Goal: Contribute content

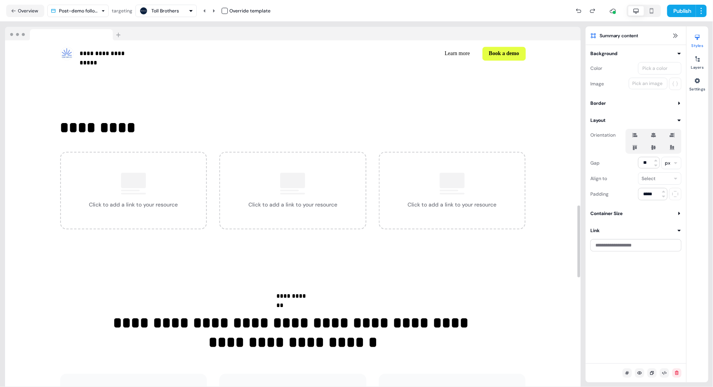
scroll to position [1325, 0]
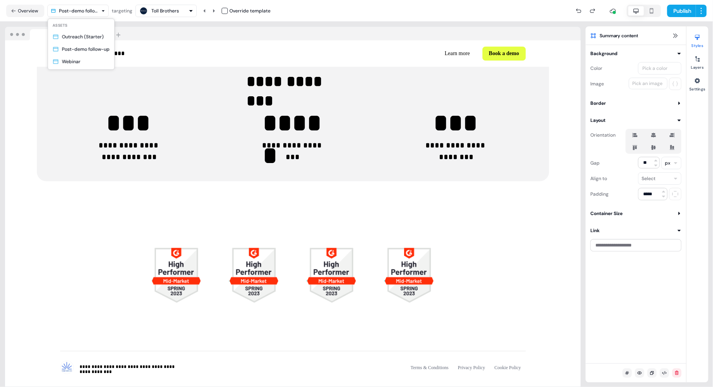
click at [81, 13] on html "**********" at bounding box center [356, 193] width 713 height 387
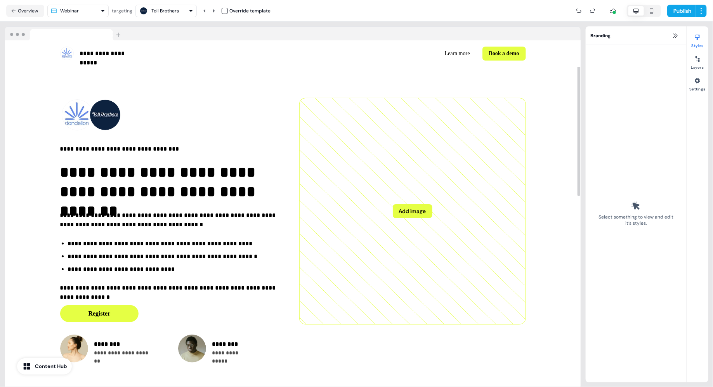
click at [97, 12] on html "**********" at bounding box center [356, 193] width 713 height 387
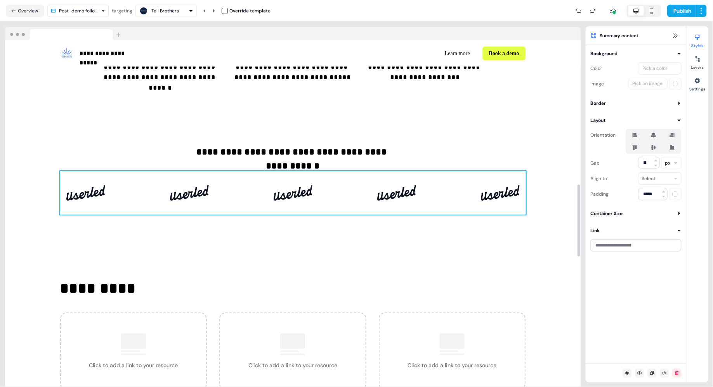
scroll to position [703, 0]
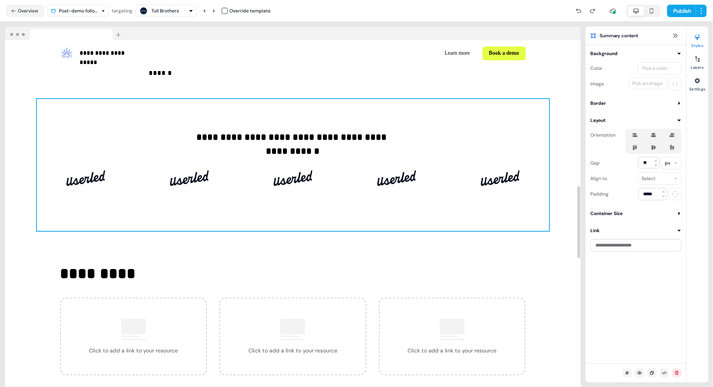
click at [430, 116] on div "**********" at bounding box center [293, 165] width 512 height 132
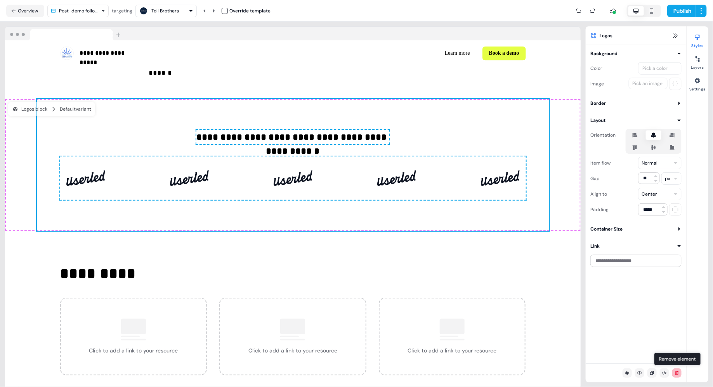
click at [678, 373] on icon at bounding box center [676, 373] width 3 height 4
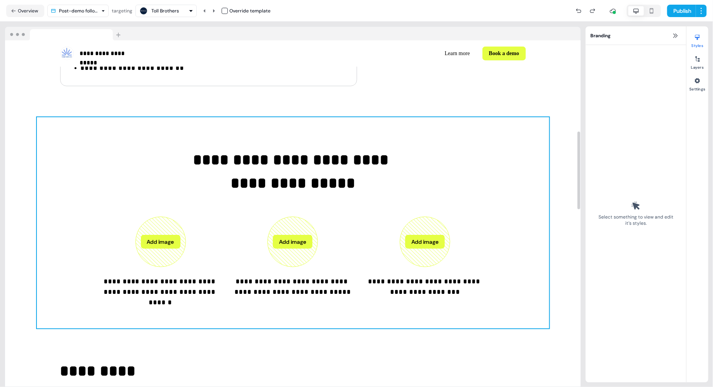
scroll to position [404, 0]
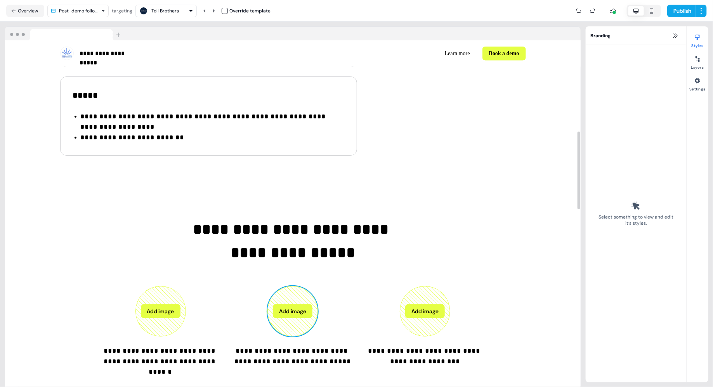
click at [291, 286] on icon at bounding box center [293, 311] width 50 height 50
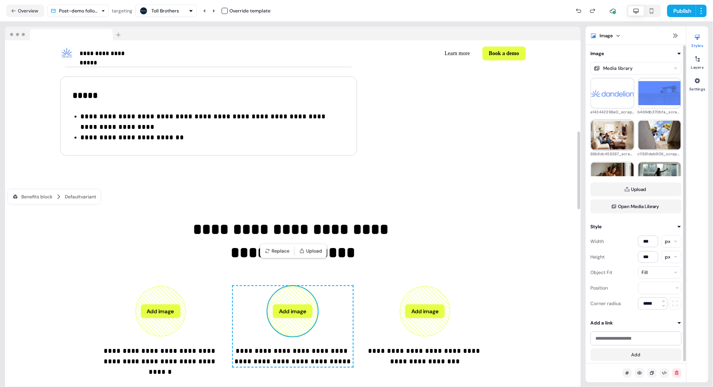
click at [611, 133] on img at bounding box center [612, 135] width 43 height 28
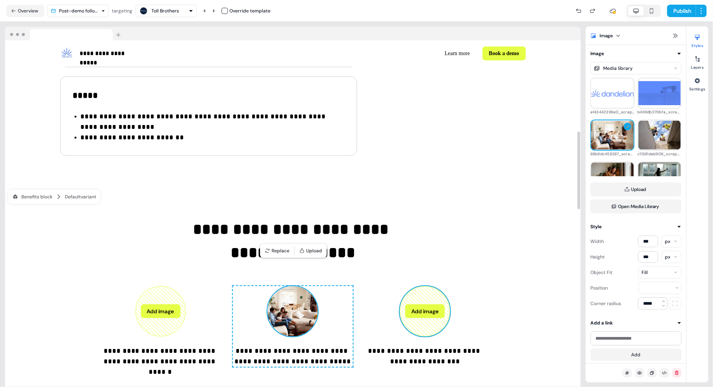
click at [413, 304] on button "Add image" at bounding box center [425, 311] width 40 height 14
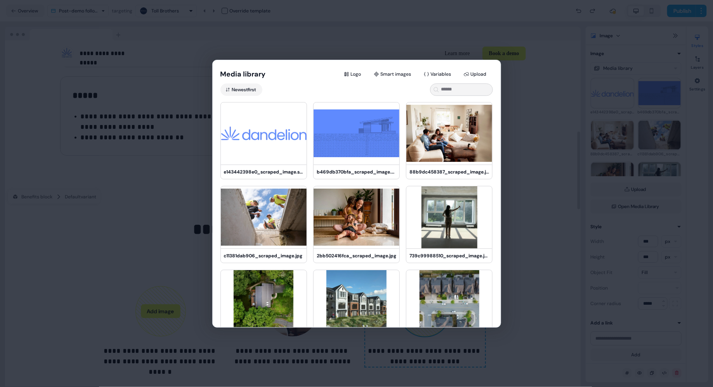
click at [551, 174] on div "Media library Logo Smart images Variables Upload Newest first e143442398e0_scra…" at bounding box center [356, 193] width 713 height 387
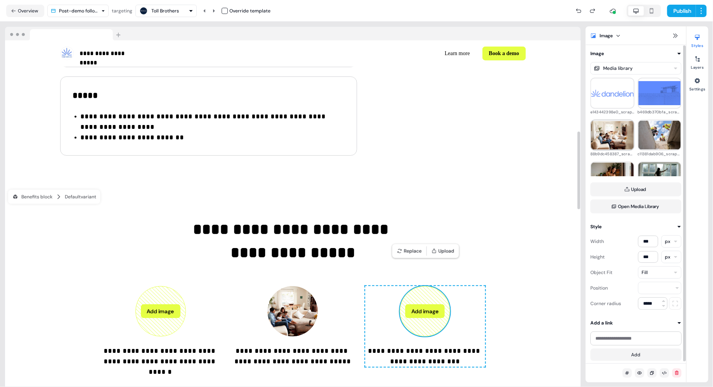
click at [612, 133] on img at bounding box center [612, 135] width 43 height 28
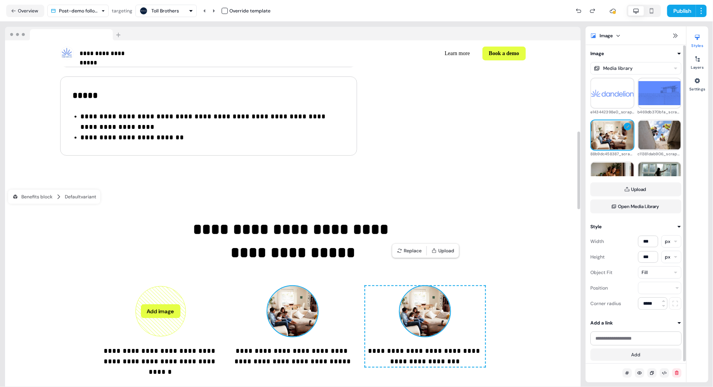
click at [296, 286] on img at bounding box center [292, 311] width 50 height 50
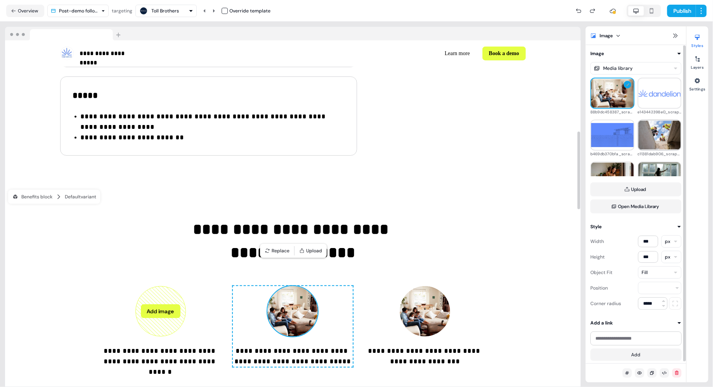
click at [658, 137] on img at bounding box center [659, 135] width 43 height 28
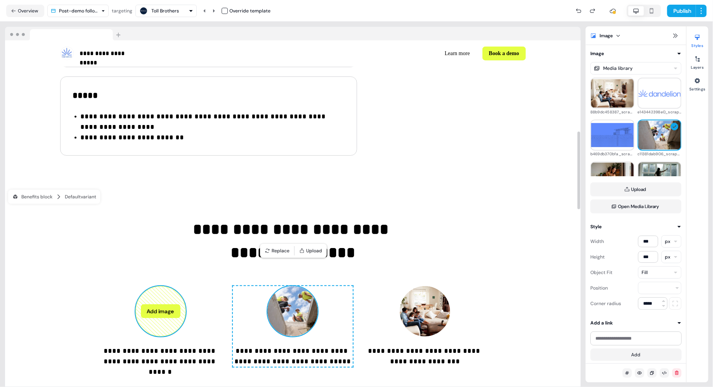
click at [167, 304] on button "Add image" at bounding box center [161, 311] width 40 height 14
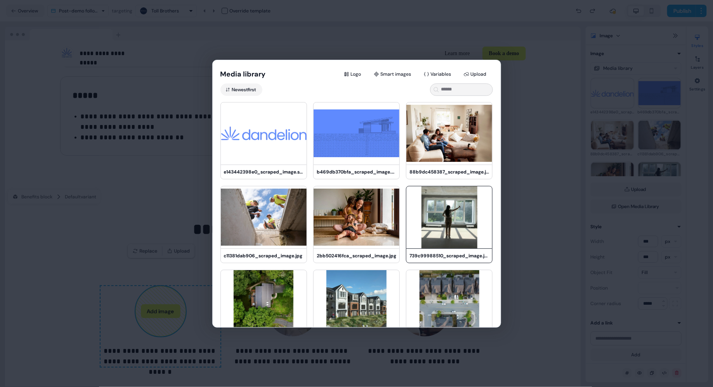
click at [438, 221] on img at bounding box center [449, 217] width 86 height 62
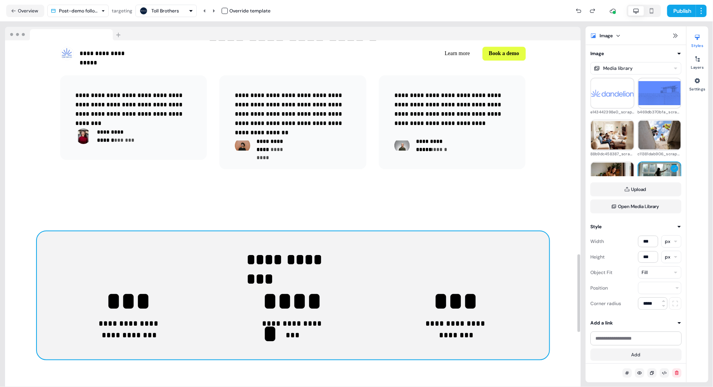
scroll to position [615, 0]
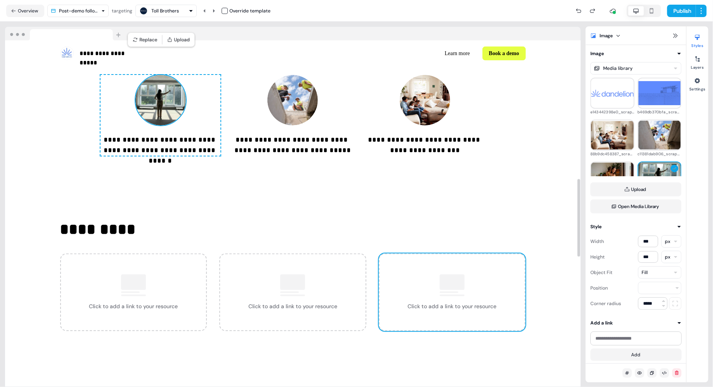
click at [394, 253] on div "Click to add a link to your resource" at bounding box center [452, 292] width 147 height 78
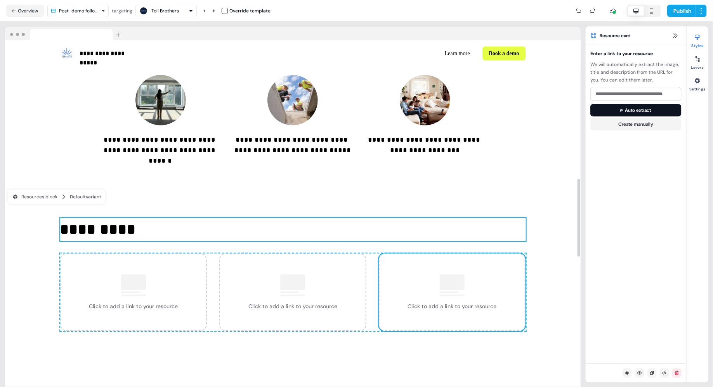
click at [436, 218] on p "*********" at bounding box center [293, 229] width 466 height 23
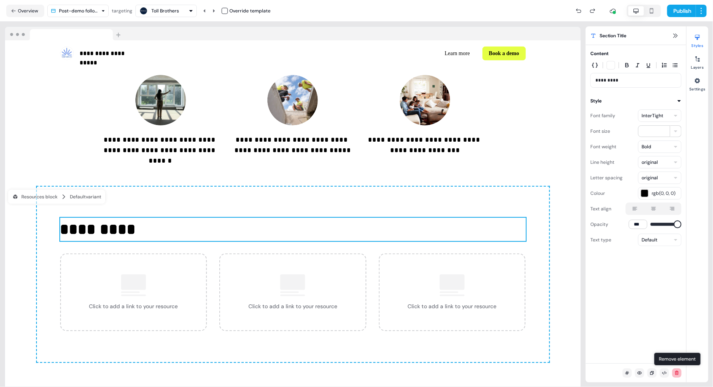
click at [678, 371] on icon at bounding box center [676, 373] width 5 height 5
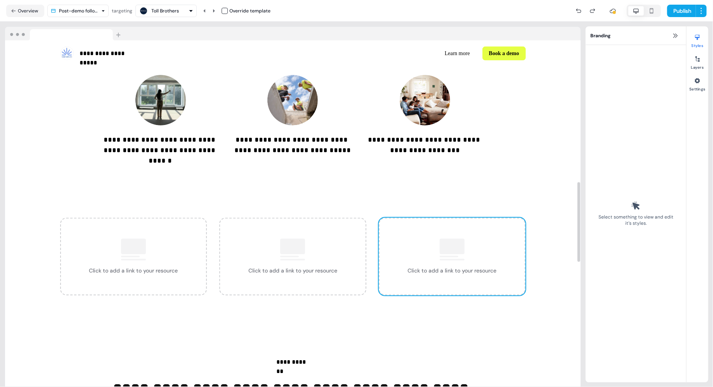
click at [452, 240] on div "Click to add a link to your resource" at bounding box center [452, 257] width 147 height 78
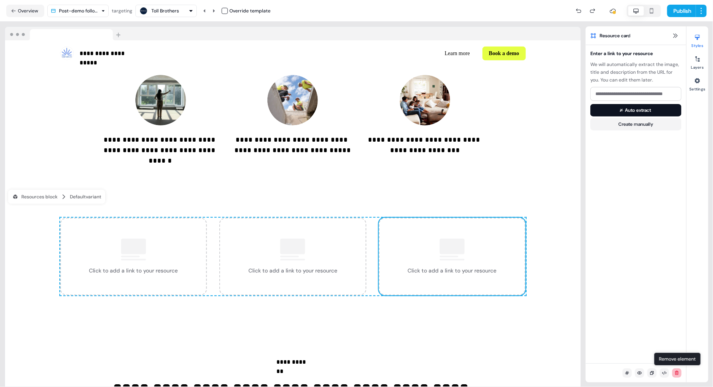
click at [675, 371] on icon at bounding box center [676, 373] width 5 height 5
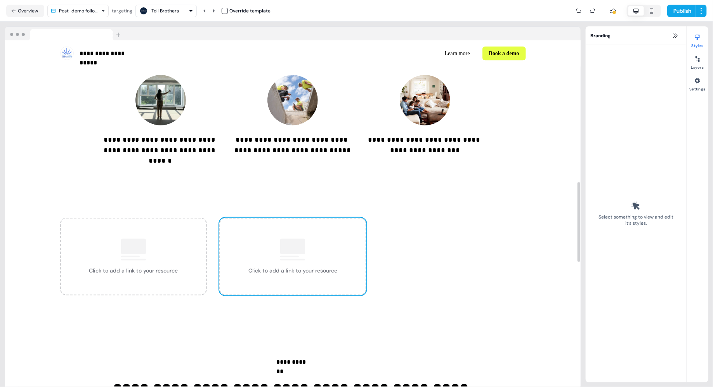
click at [356, 234] on div "Click to add a link to your resource" at bounding box center [292, 257] width 147 height 78
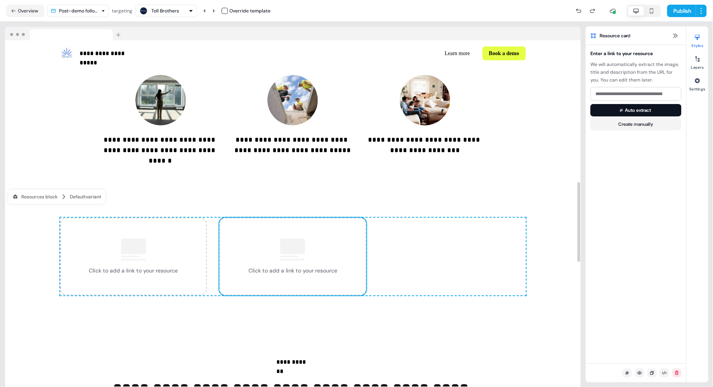
click at [414, 238] on div "Click to add a link to your resource Click to add a link to your resource To pi…" at bounding box center [293, 257] width 466 height 78
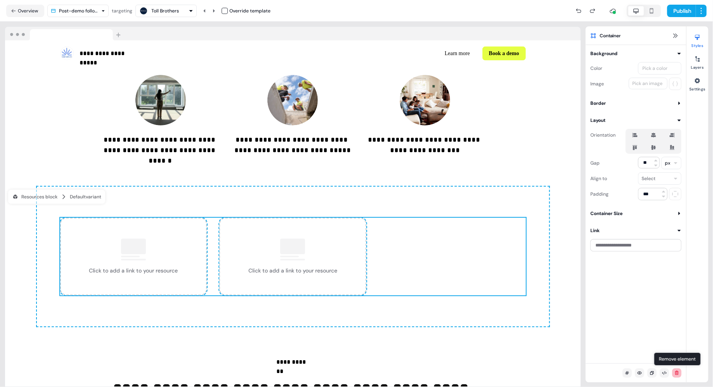
click at [674, 371] on icon at bounding box center [676, 373] width 5 height 5
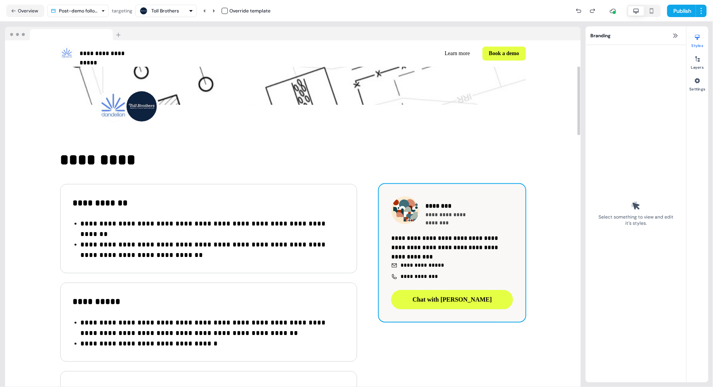
scroll to position [110, 0]
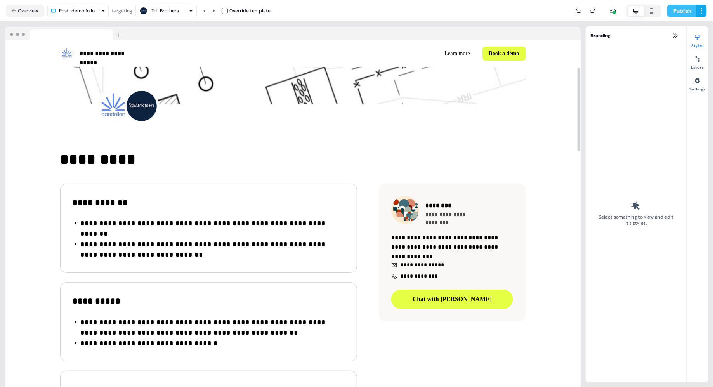
click at [682, 8] on button "Publish" at bounding box center [681, 11] width 29 height 12
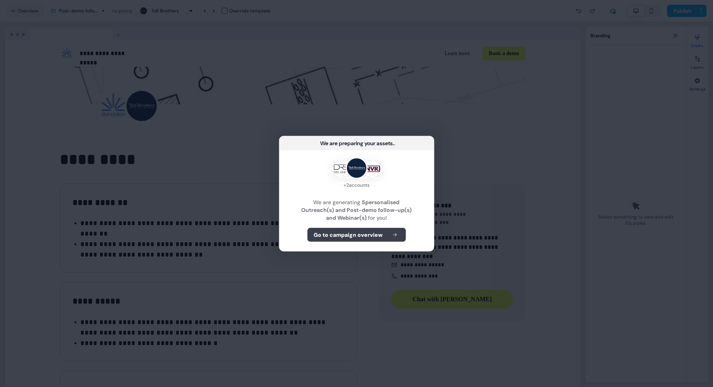
click at [352, 235] on b "Go to campaign overview" at bounding box center [348, 235] width 69 height 8
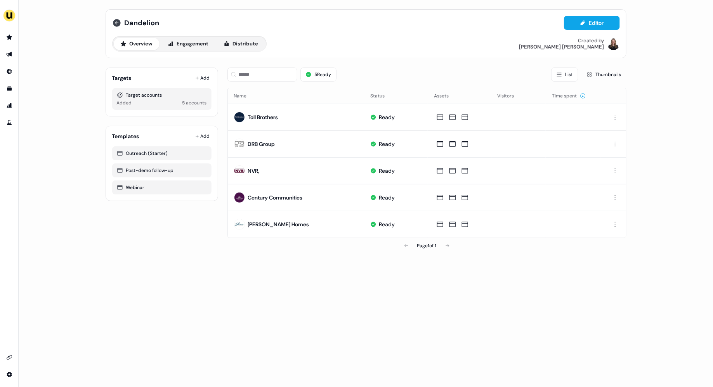
click at [120, 20] on icon at bounding box center [116, 22] width 9 height 9
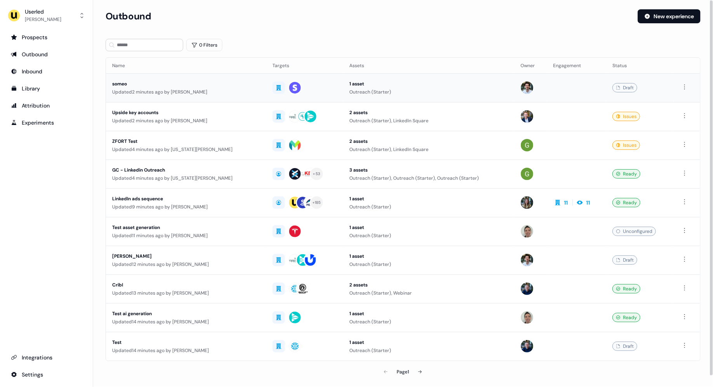
scroll to position [12, 0]
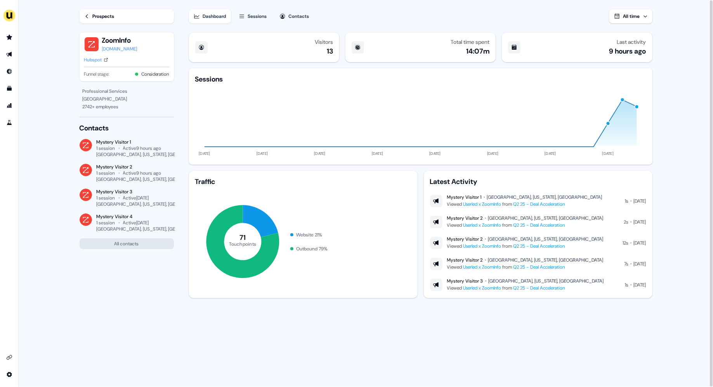
click at [265, 16] on div "Sessions" at bounding box center [257, 16] width 19 height 8
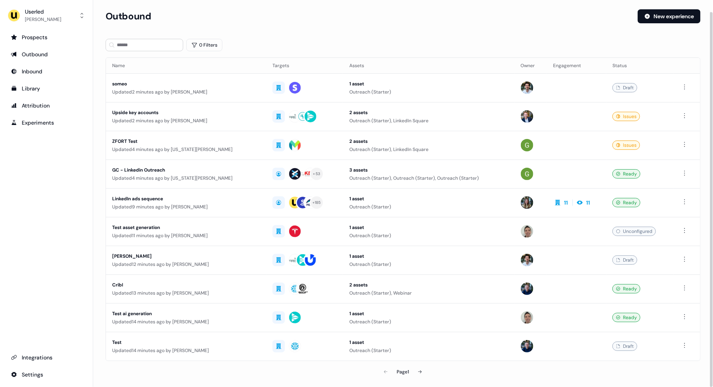
scroll to position [12, 0]
